Goal: Navigation & Orientation: Go to known website

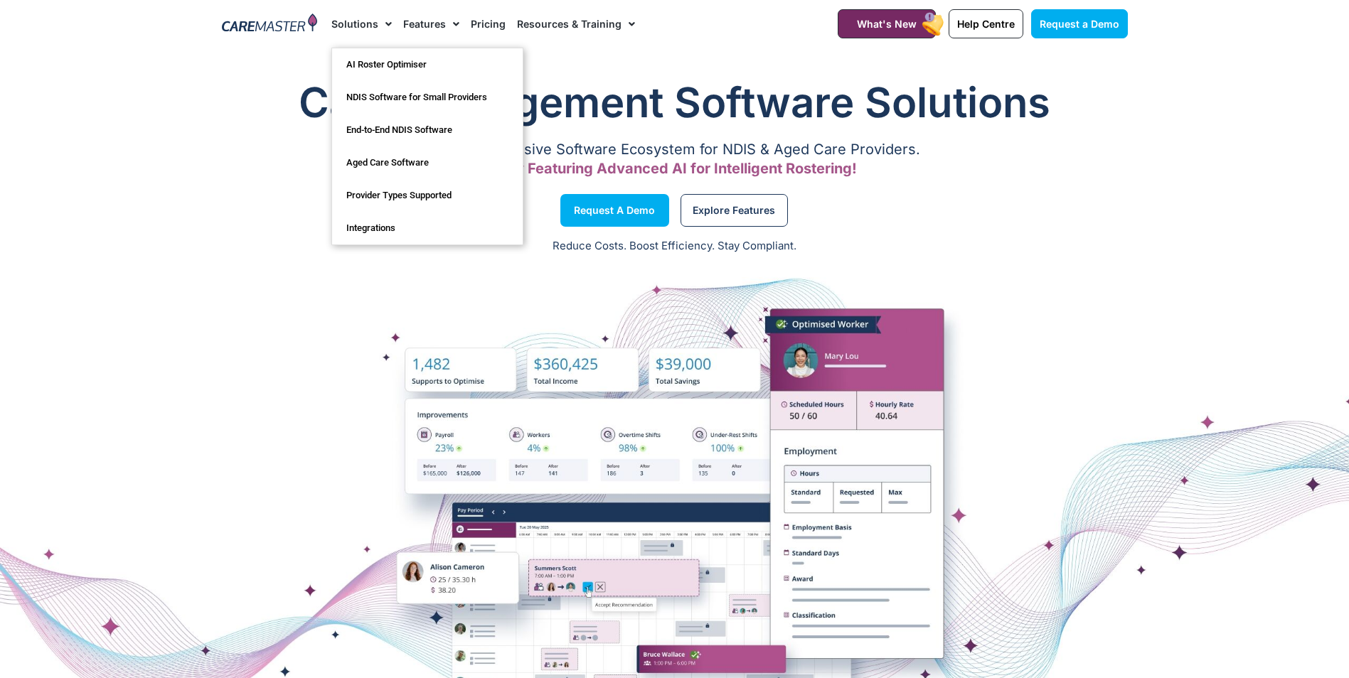
click at [277, 23] on img at bounding box center [270, 24] width 96 height 21
